Goal: Task Accomplishment & Management: Use online tool/utility

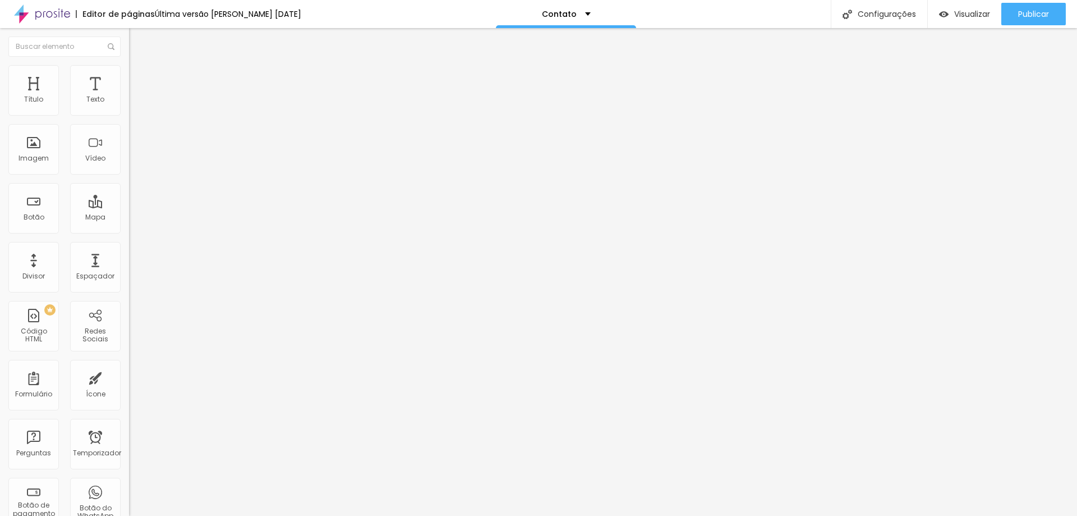
click at [129, 65] on li "Conteúdo" at bounding box center [193, 59] width 129 height 11
click at [129, 74] on li "Estilo" at bounding box center [193, 70] width 129 height 11
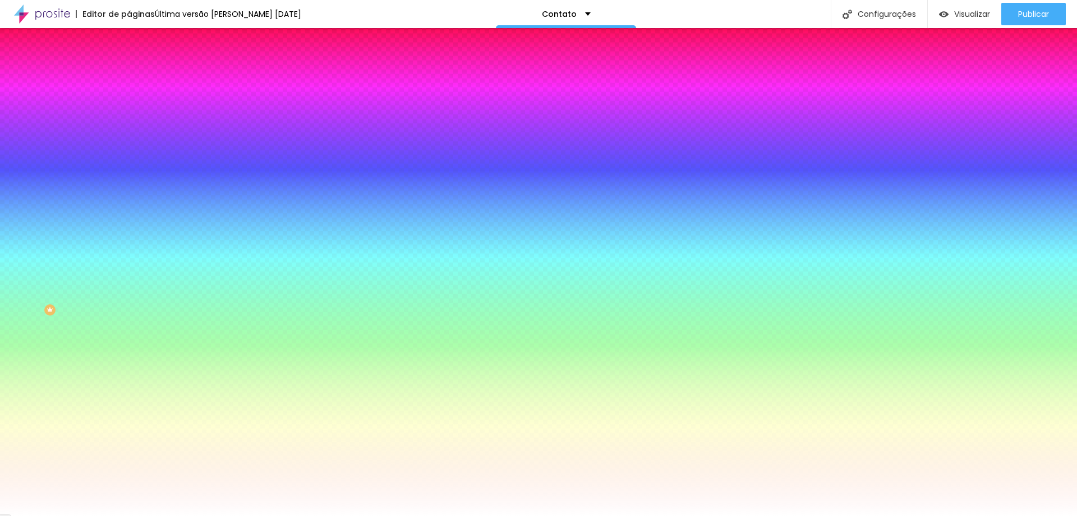
click at [129, 171] on font "DESATIVADO" at bounding box center [149, 167] width 41 height 10
click at [129, 221] on div at bounding box center [193, 221] width 129 height 0
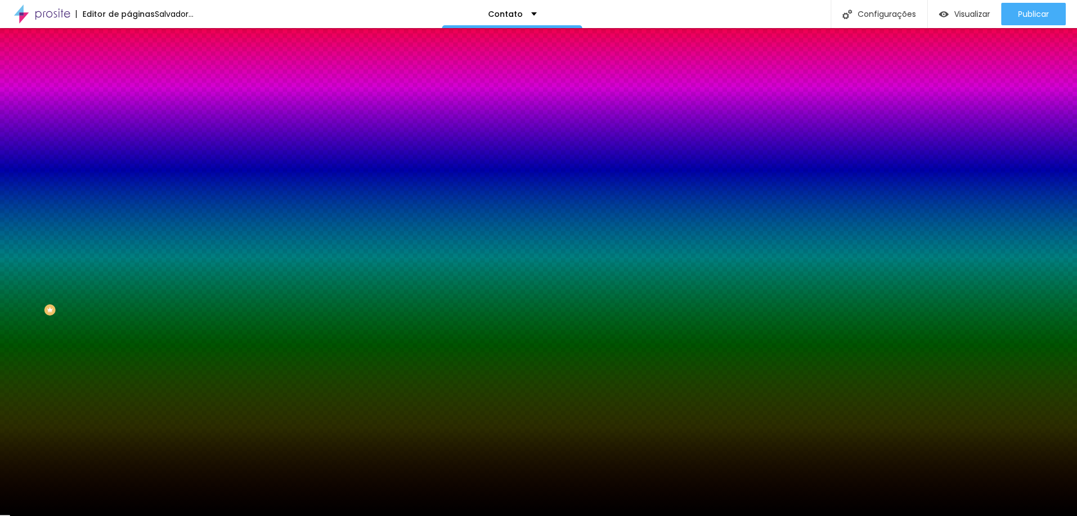
drag, startPoint x: 24, startPoint y: 278, endPoint x: 13, endPoint y: 344, distance: 67.1
click at [129, 344] on div "Botão Tipografia Voltar ao padrão Borda Voltar ao padrão Sombra DESATIVADO Volt…" at bounding box center [193, 229] width 129 height 283
click at [129, 221] on div at bounding box center [193, 221] width 129 height 0
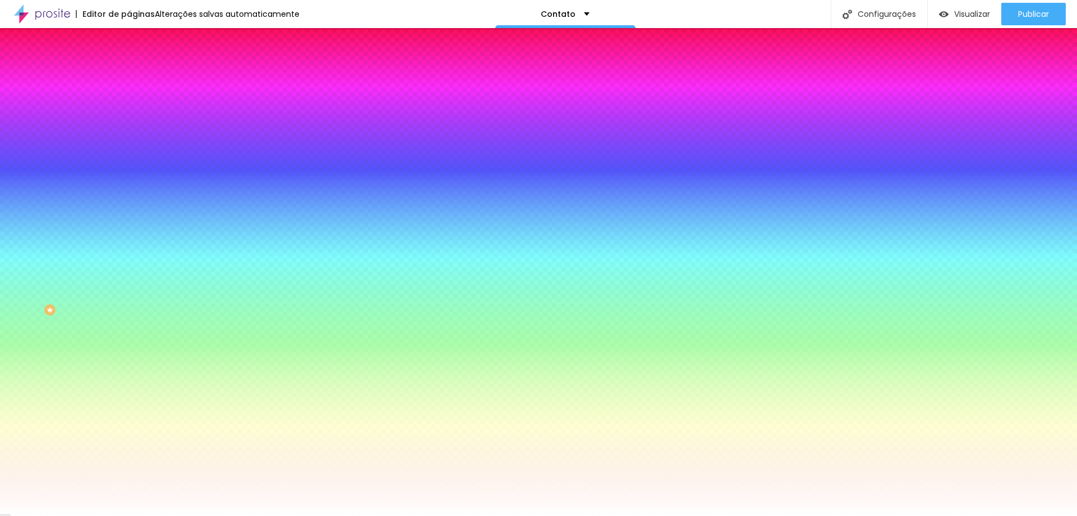
type input "#FFFFFF"
drag, startPoint x: 17, startPoint y: 254, endPoint x: 13, endPoint y: 237, distance: 17.4
click at [129, 232] on div "Cor de fundo Voltar ao padrão #FFFFFF" at bounding box center [193, 216] width 129 height 31
click at [129, 240] on font "Tipografia" at bounding box center [147, 235] width 36 height 10
click at [134, 260] on icon "button" at bounding box center [137, 256] width 7 height 7
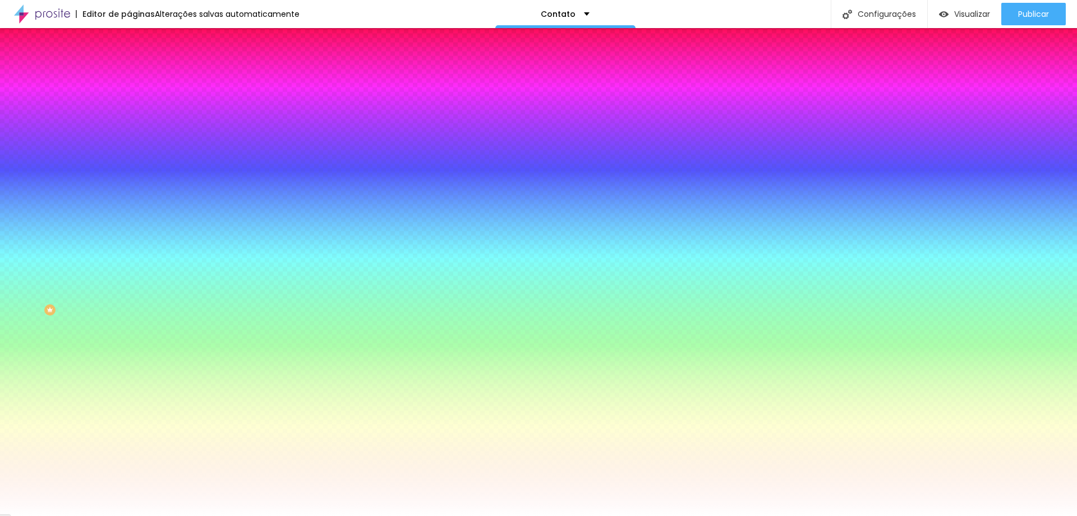
type input "#000000"
drag, startPoint x: 166, startPoint y: 485, endPoint x: 148, endPoint y: 509, distance: 30.9
click at [148, 509] on body "Editor de páginas Alterações salvas automaticamente Contato Configurações Confi…" at bounding box center [538, 258] width 1077 height 516
click at [75, 515] on div at bounding box center [538, 516] width 1077 height 0
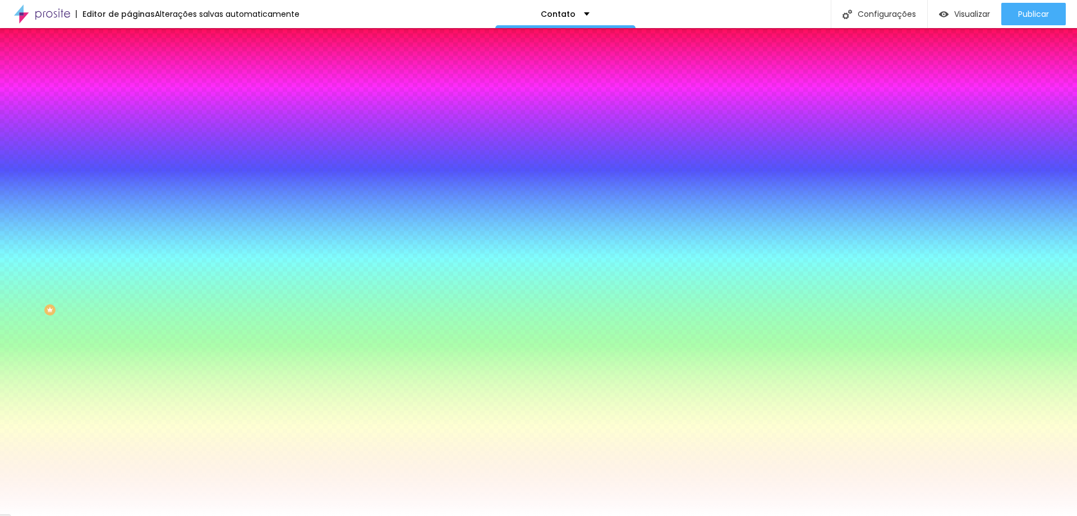
click at [134, 122] on icon "button" at bounding box center [137, 119] width 7 height 7
type input "#000000"
drag, startPoint x: 168, startPoint y: 343, endPoint x: 145, endPoint y: 371, distance: 35.5
click at [145, 371] on body "Editor de páginas Alterações salvas automaticamente Contato Configurações Confi…" at bounding box center [538, 258] width 1077 height 516
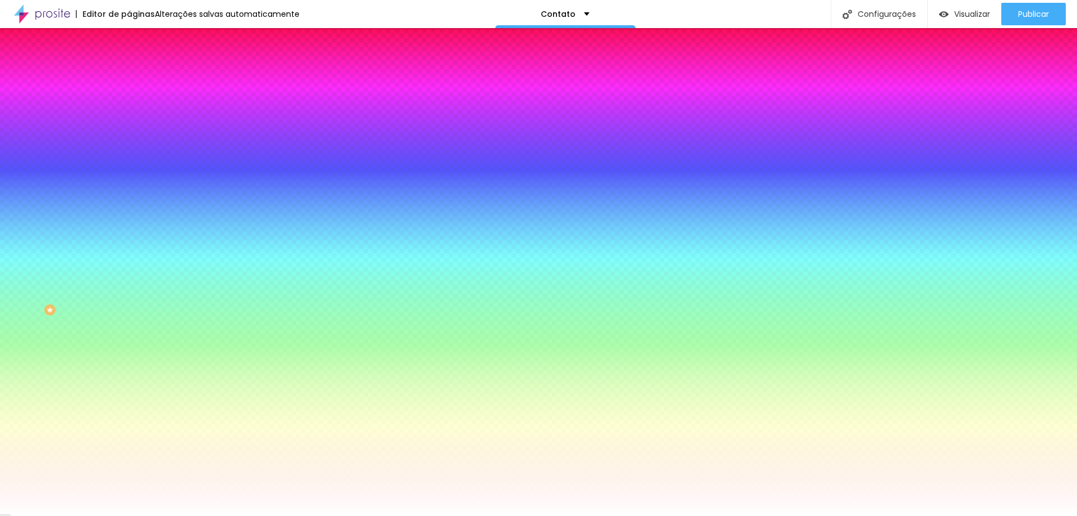
click at [288, 515] on div at bounding box center [538, 516] width 1077 height 0
click at [135, 366] on icon "button" at bounding box center [137, 363] width 4 height 4
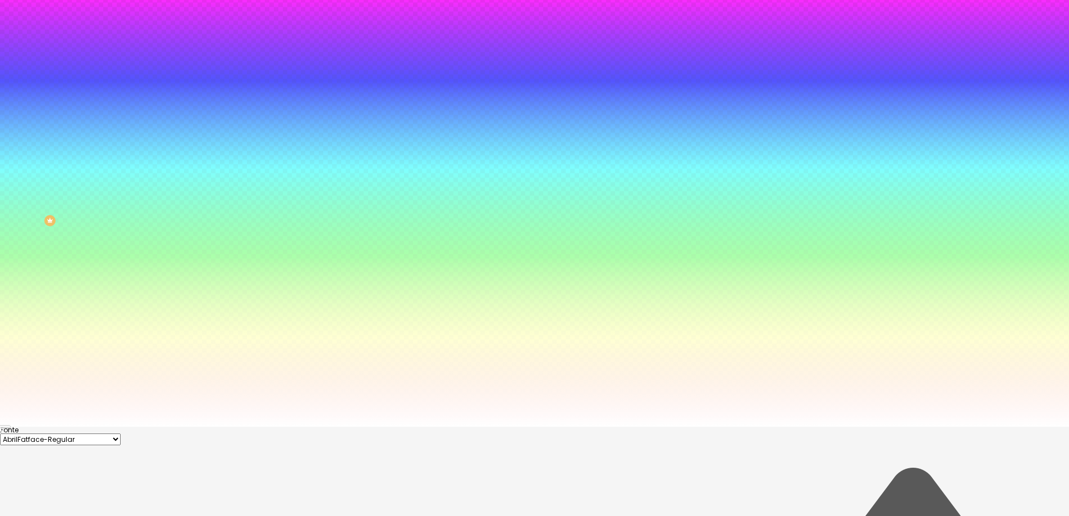
scroll to position [91, 0]
type input "#000000"
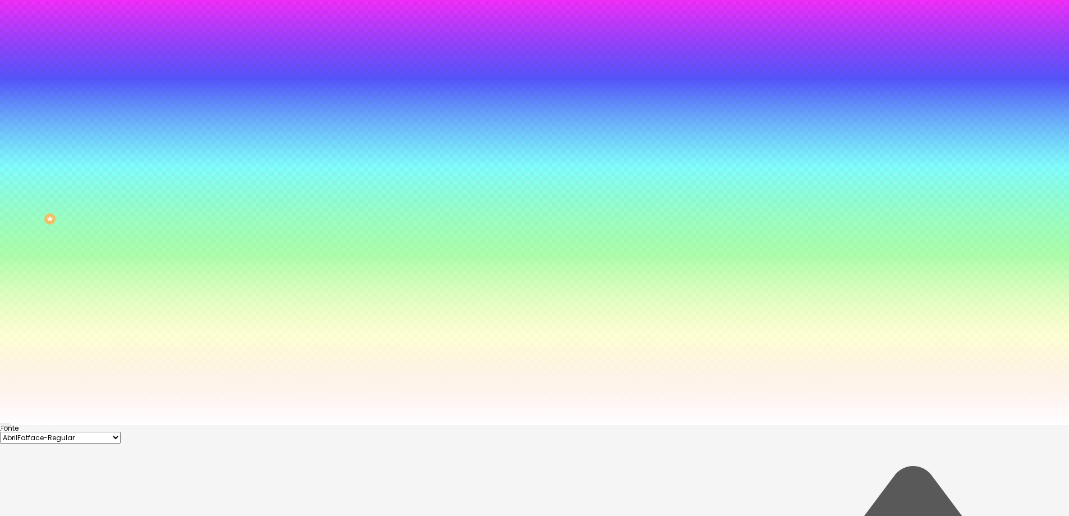
scroll to position [91, 0]
click at [321, 424] on div at bounding box center [534, 424] width 1069 height 0
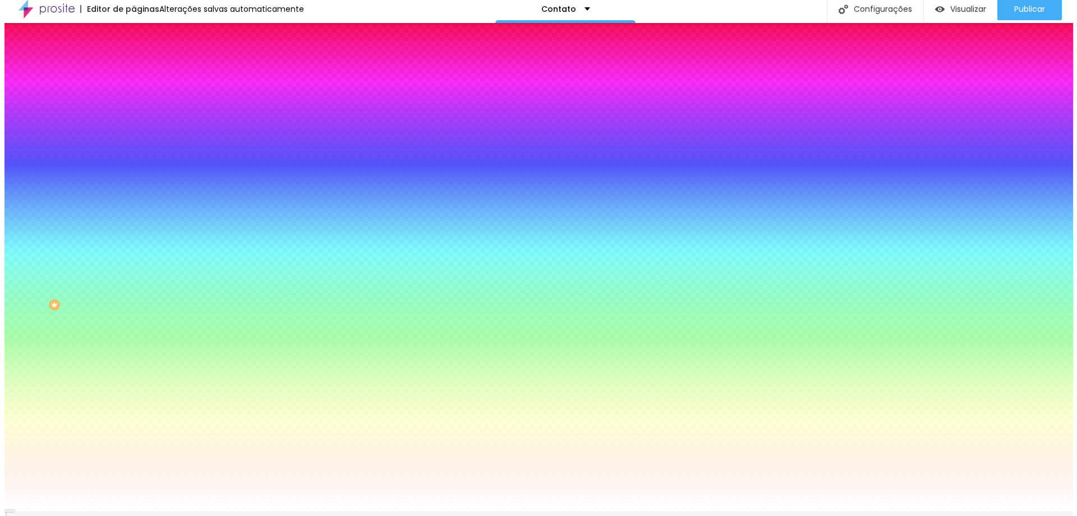
scroll to position [0, 0]
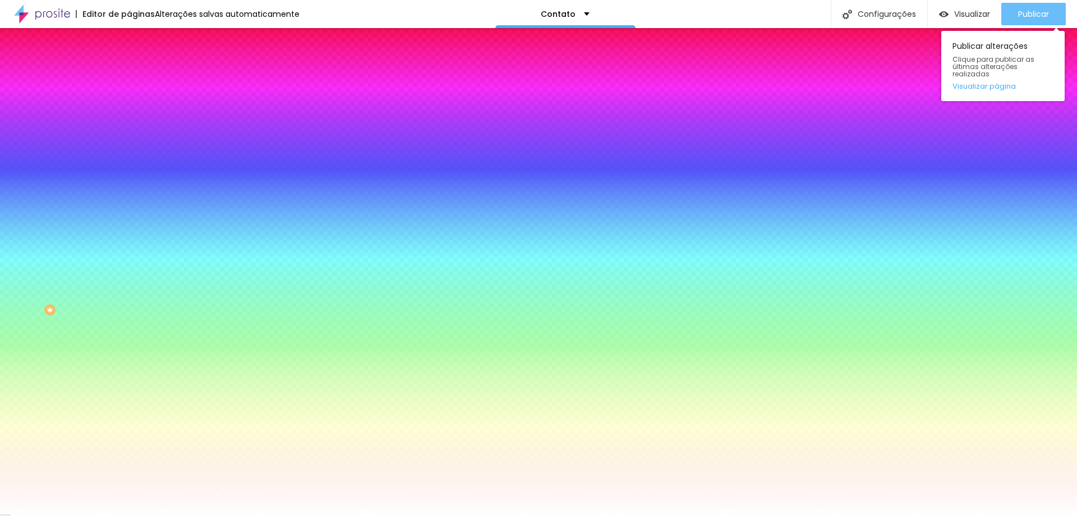
click at [1023, 11] on font "Publicar" at bounding box center [1033, 13] width 31 height 11
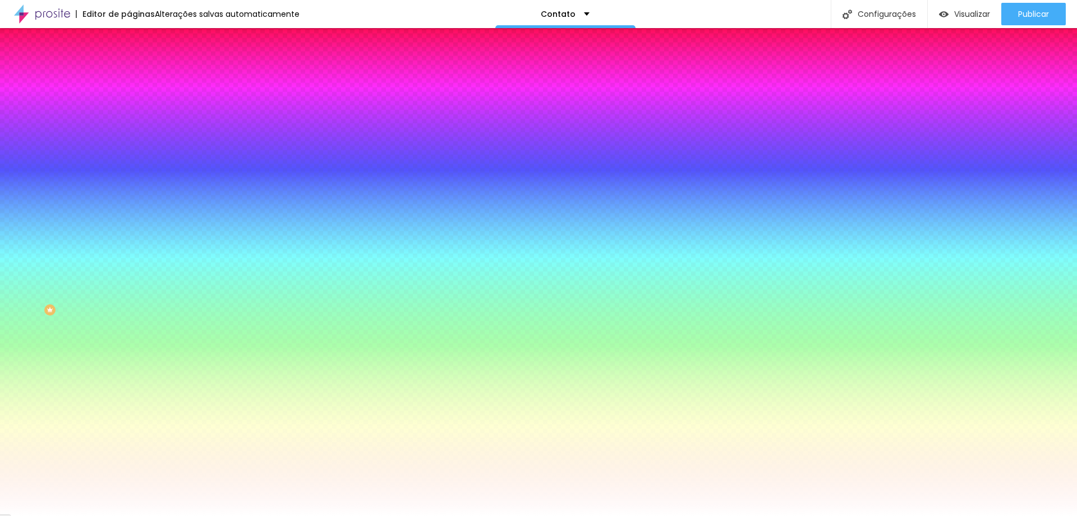
click at [134, 248] on icon "button" at bounding box center [138, 244] width 8 height 8
click at [134, 260] on icon "button" at bounding box center [137, 256] width 7 height 7
drag, startPoint x: 221, startPoint y: 419, endPoint x: 226, endPoint y: 410, distance: 9.8
click at [226, 410] on div at bounding box center [538, 258] width 1077 height 516
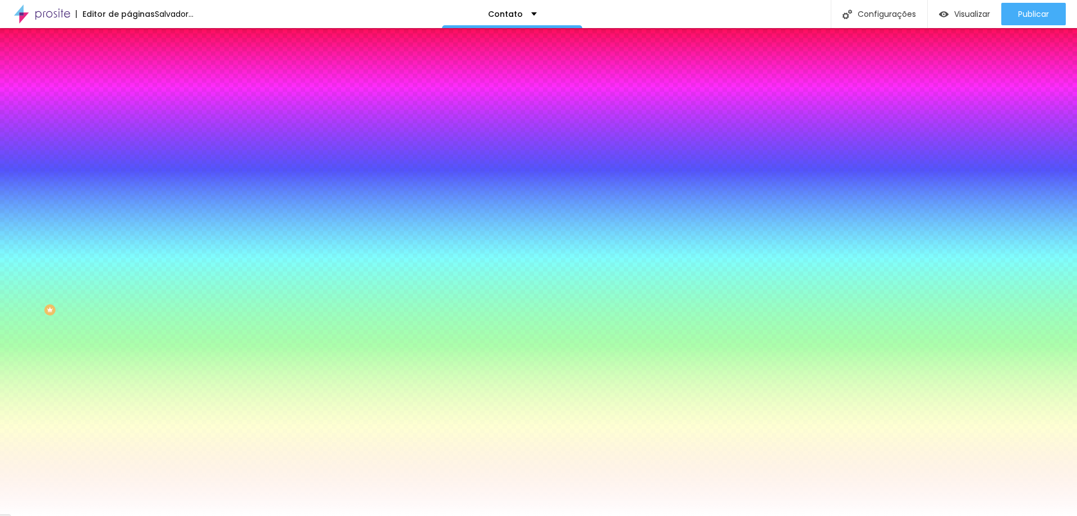
drag, startPoint x: 235, startPoint y: 435, endPoint x: 237, endPoint y: 407, distance: 28.7
drag, startPoint x: 236, startPoint y: 440, endPoint x: 237, endPoint y: 447, distance: 6.8
click at [237, 447] on div at bounding box center [538, 258] width 1077 height 516
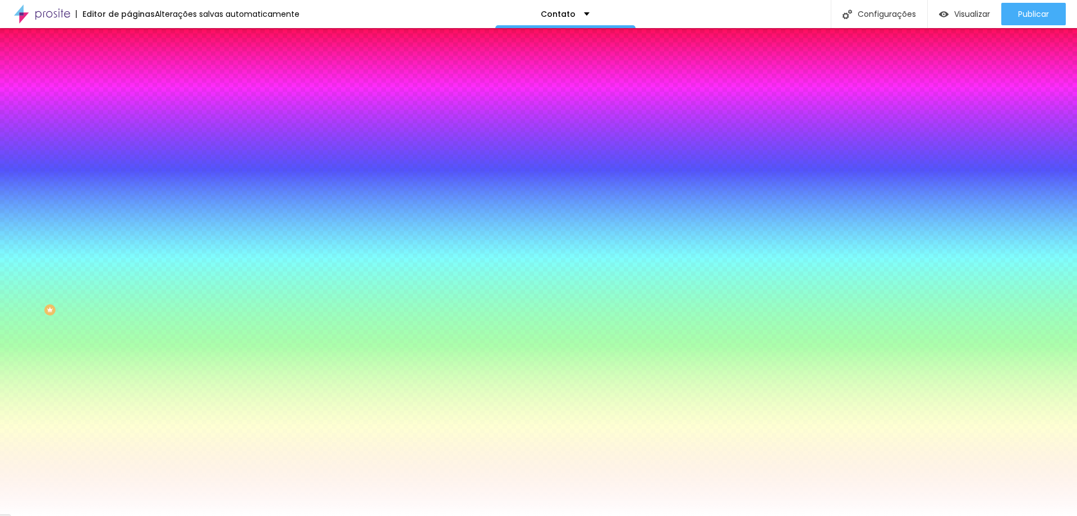
type input "#888888"
drag, startPoint x: 167, startPoint y: 463, endPoint x: 156, endPoint y: 448, distance: 18.5
click at [156, 448] on div at bounding box center [538, 258] width 1077 height 516
click at [136, 515] on div at bounding box center [538, 516] width 1077 height 0
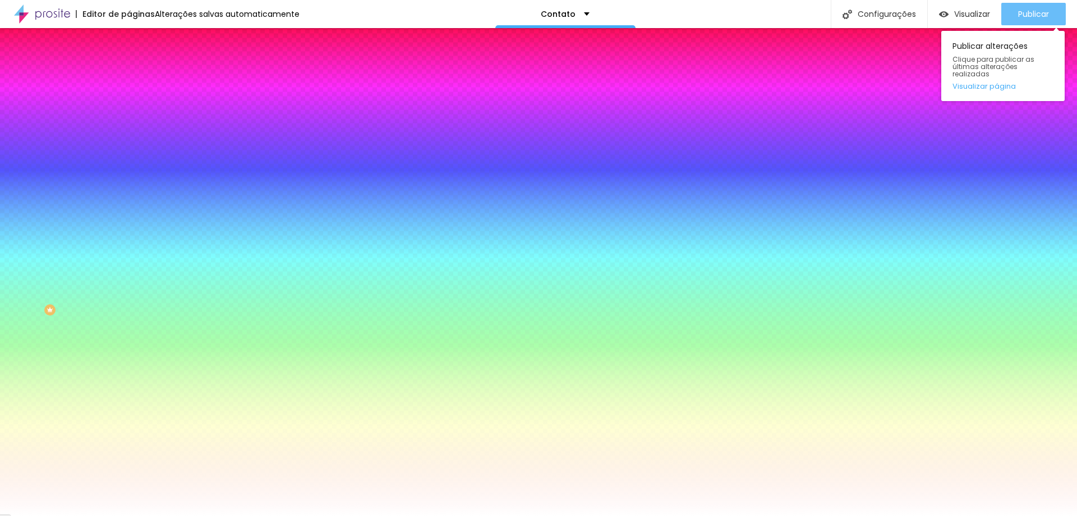
click at [1022, 9] on font "Publicar" at bounding box center [1033, 13] width 31 height 11
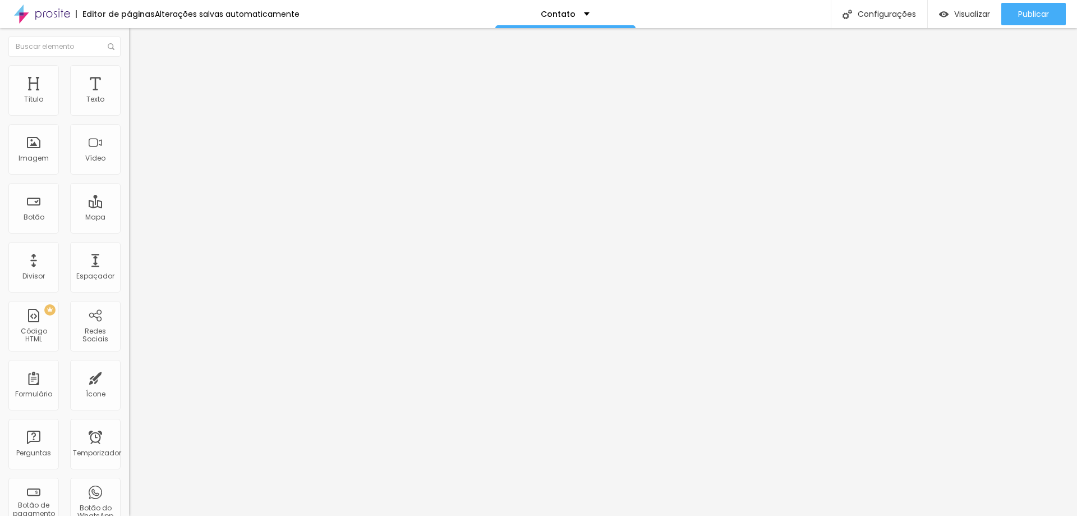
click at [129, 113] on div "Contato" at bounding box center [193, 103] width 129 height 19
click at [129, 76] on img at bounding box center [134, 81] width 10 height 10
click at [129, 73] on li "Estilo" at bounding box center [193, 70] width 129 height 11
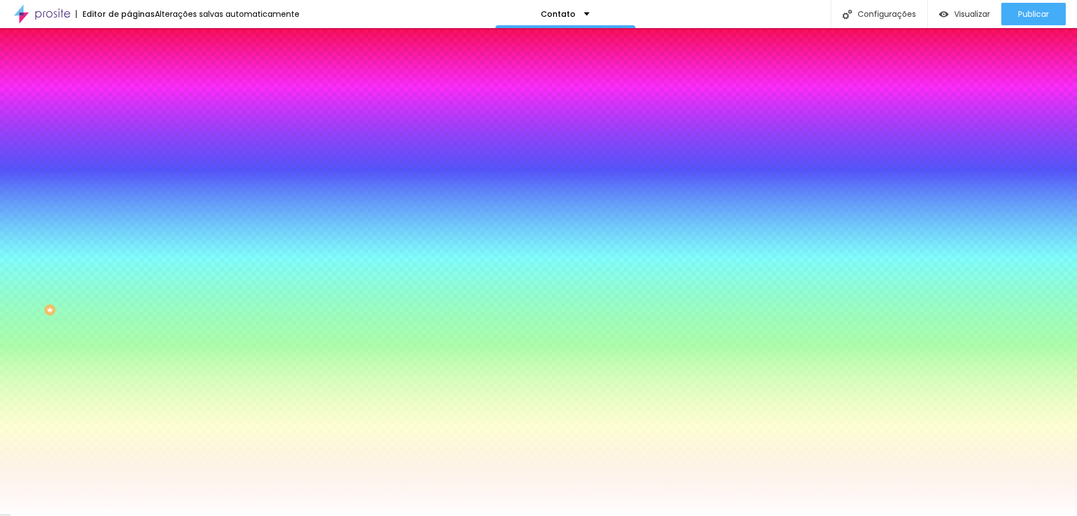
click at [129, 64] on img at bounding box center [134, 59] width 10 height 10
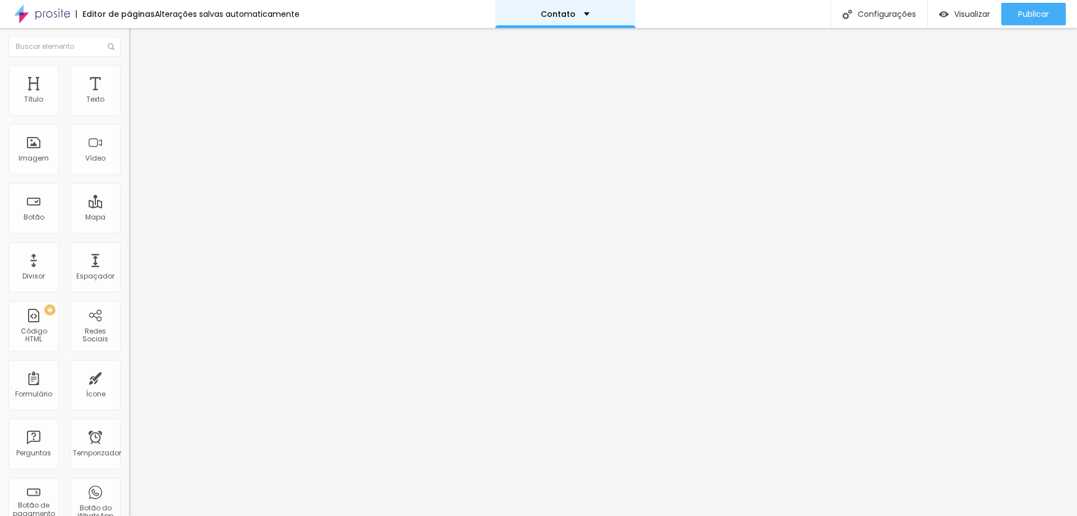
click at [580, 15] on div "Contato" at bounding box center [565, 14] width 49 height 8
click at [509, 49] on link "Sobre" at bounding box center [497, 43] width 25 height 12
click at [572, 14] on div "Sobre" at bounding box center [553, 14] width 38 height 8
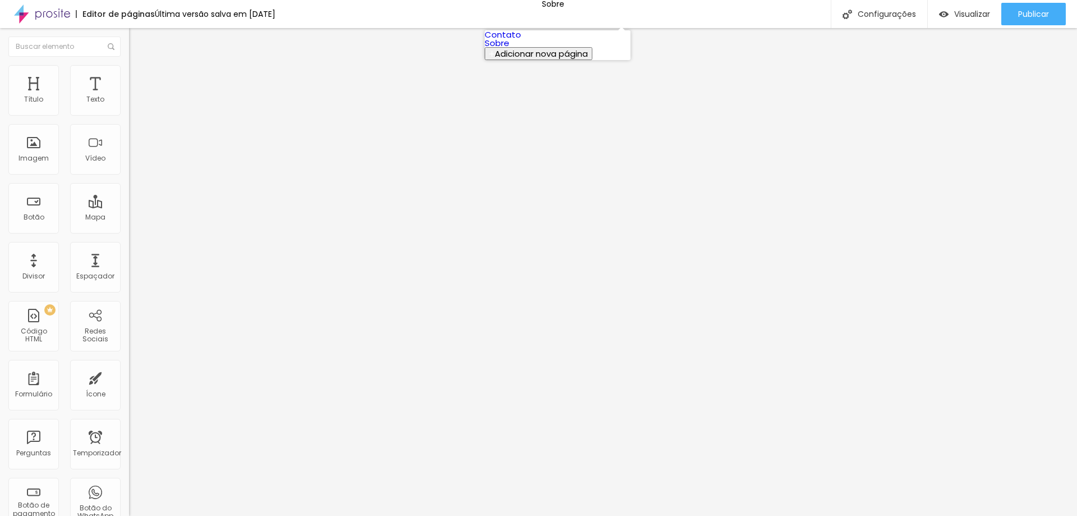
click at [526, 59] on font "Adicionar nova página" at bounding box center [541, 54] width 93 height 12
